Goal: Task Accomplishment & Management: Complete application form

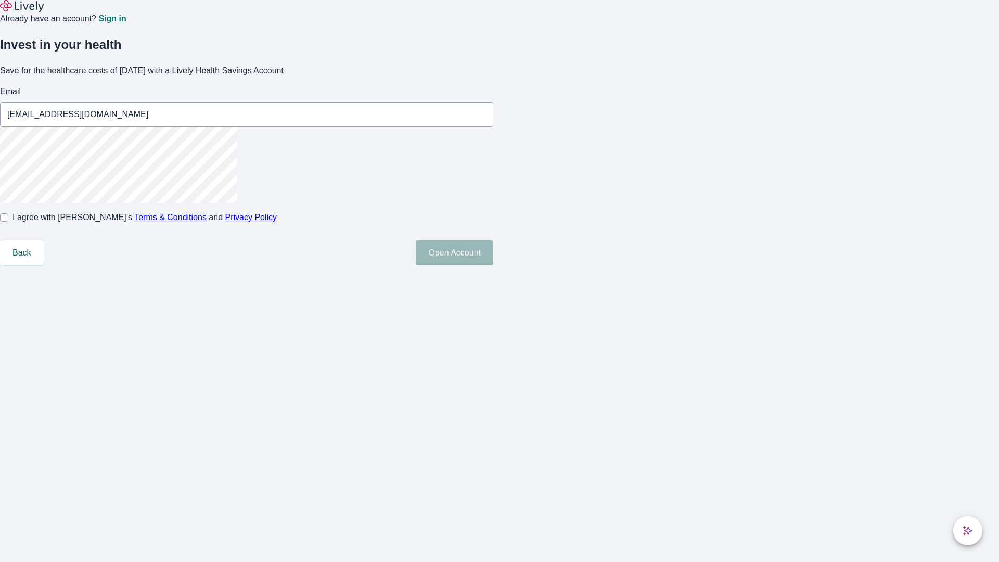
click at [8, 222] on input "I agree with Lively’s Terms & Conditions and Privacy Policy" at bounding box center [4, 217] width 8 height 8
checkbox input "true"
click at [493, 265] on button "Open Account" at bounding box center [455, 252] width 78 height 25
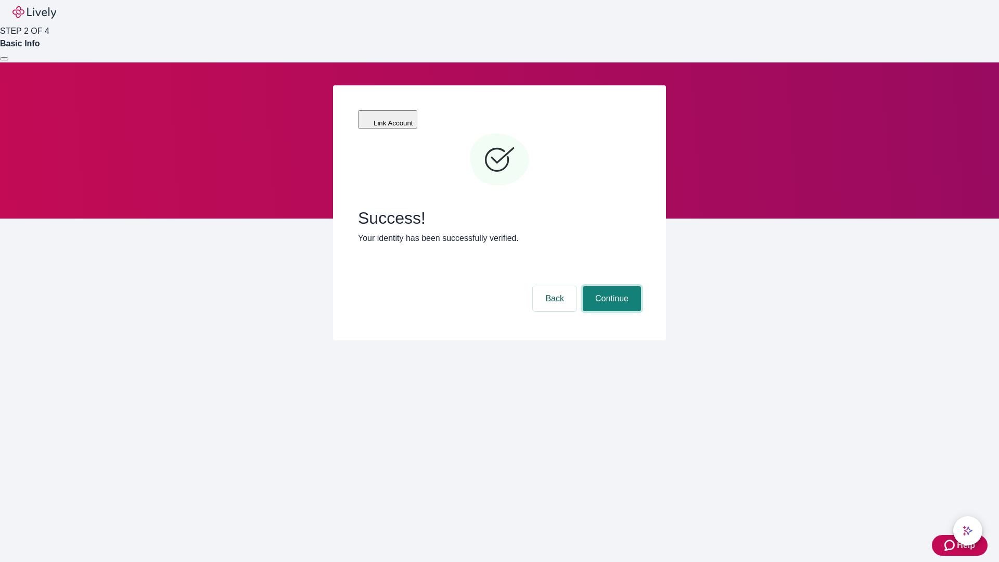
click at [610, 286] on button "Continue" at bounding box center [612, 298] width 58 height 25
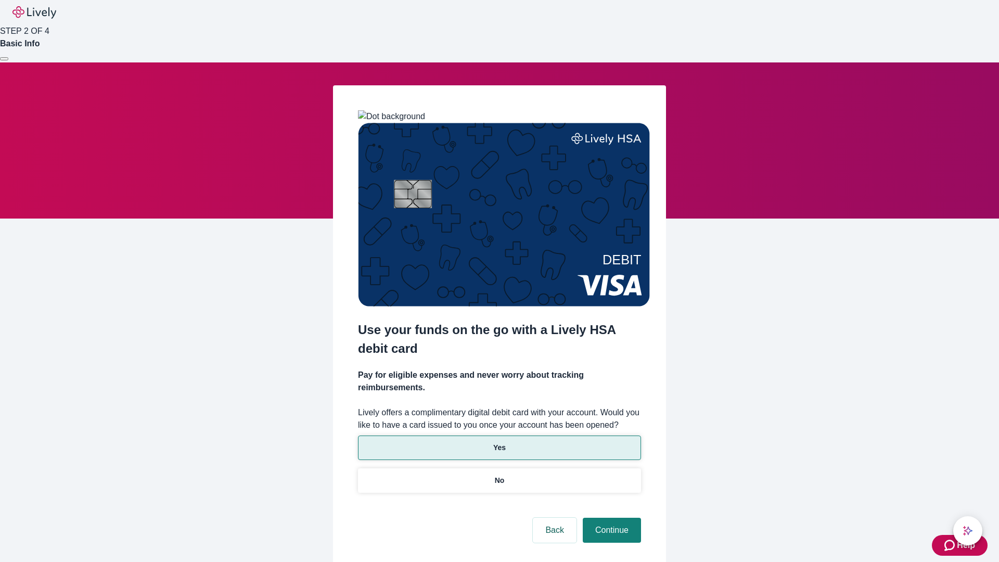
click at [499, 442] on p "Yes" at bounding box center [499, 447] width 12 height 11
click at [610, 518] on button "Continue" at bounding box center [612, 530] width 58 height 25
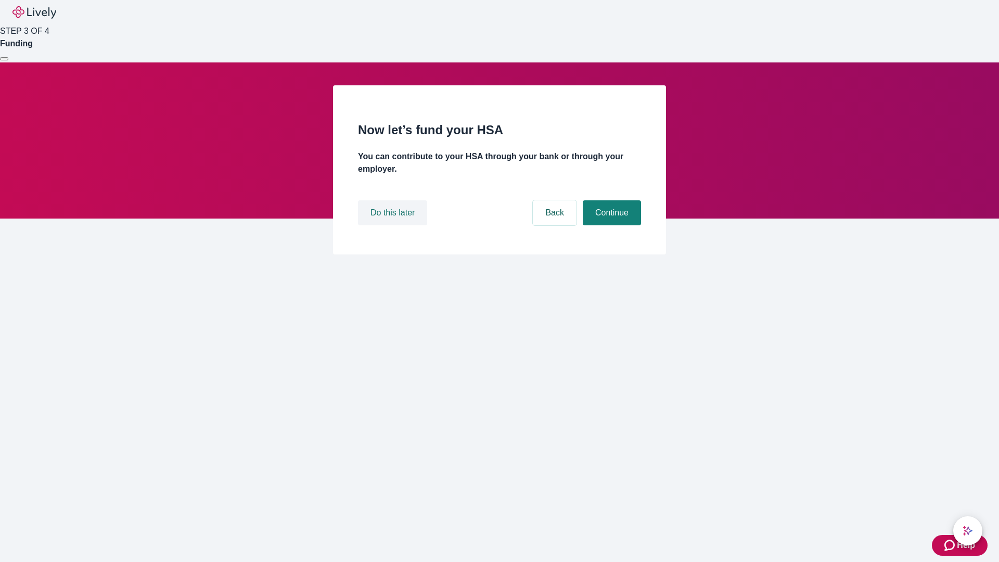
click at [394, 225] on button "Do this later" at bounding box center [392, 212] width 69 height 25
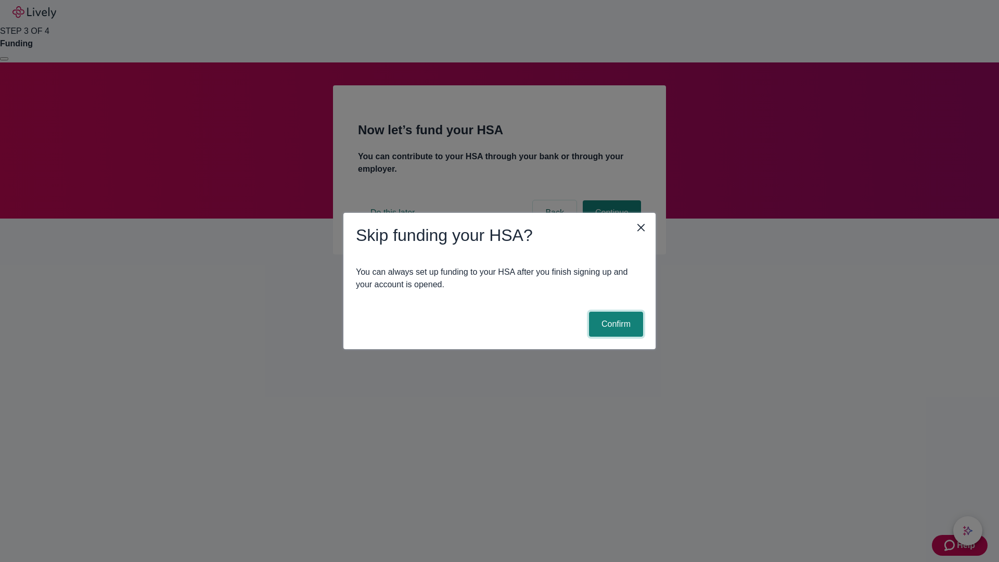
click at [614, 324] on button "Confirm" at bounding box center [616, 324] width 54 height 25
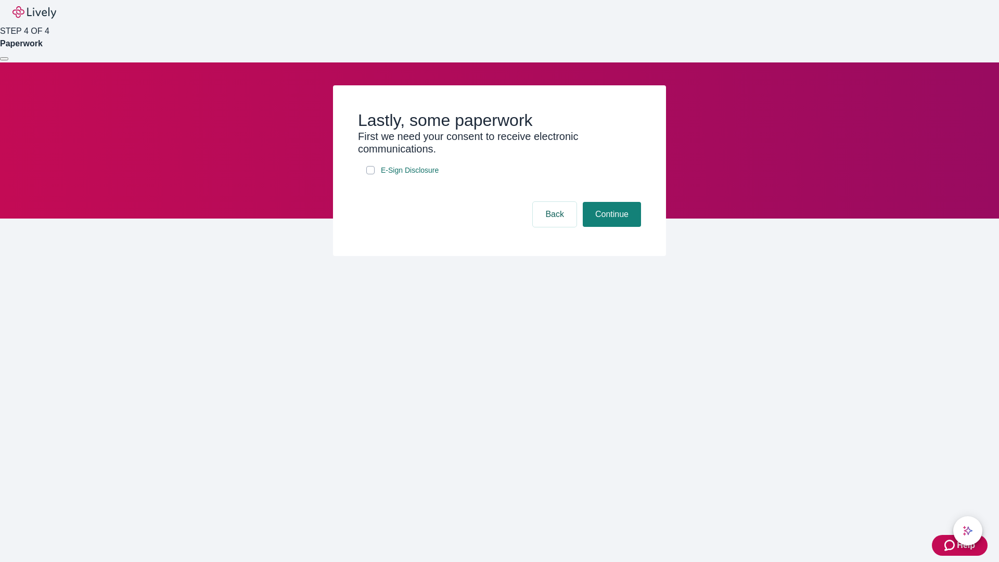
click at [370, 174] on input "E-Sign Disclosure" at bounding box center [370, 170] width 8 height 8
checkbox input "true"
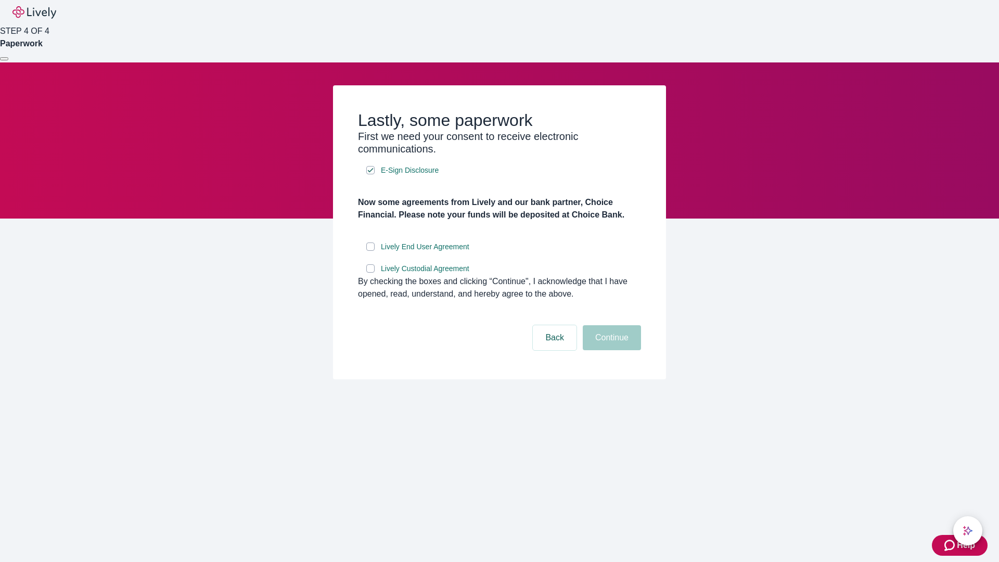
click at [370, 251] on input "Lively End User Agreement" at bounding box center [370, 246] width 8 height 8
checkbox input "true"
click at [370, 273] on input "Lively Custodial Agreement" at bounding box center [370, 268] width 8 height 8
checkbox input "true"
click at [610, 350] on button "Continue" at bounding box center [612, 337] width 58 height 25
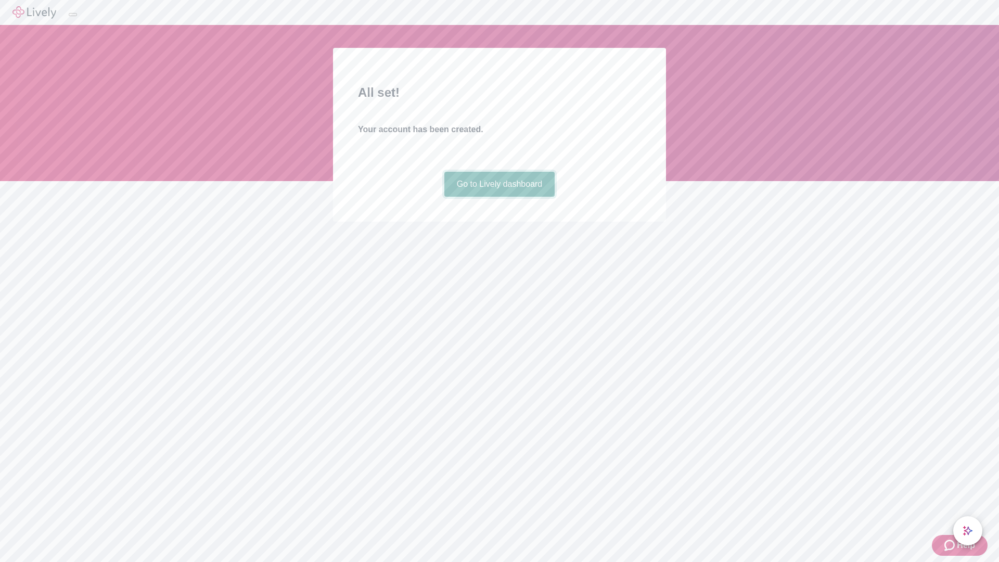
click at [499, 197] on link "Go to Lively dashboard" at bounding box center [499, 184] width 111 height 25
